Goal: Task Accomplishment & Management: Manage account settings

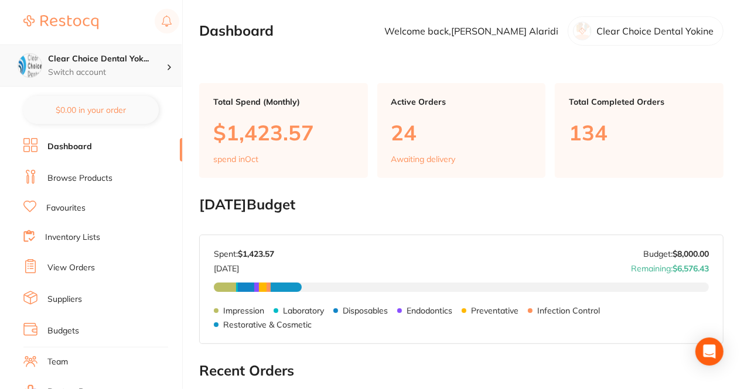
click at [110, 71] on p "Switch account" at bounding box center [107, 73] width 118 height 12
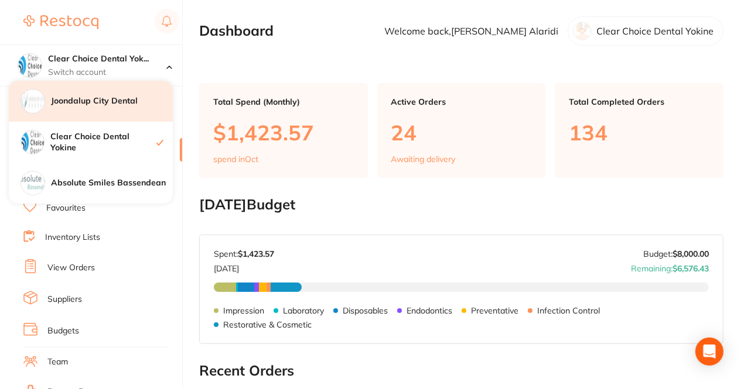
click at [107, 100] on h4 "Joondalup City Dental" at bounding box center [112, 101] width 122 height 12
